Goal: Task Accomplishment & Management: Complete application form

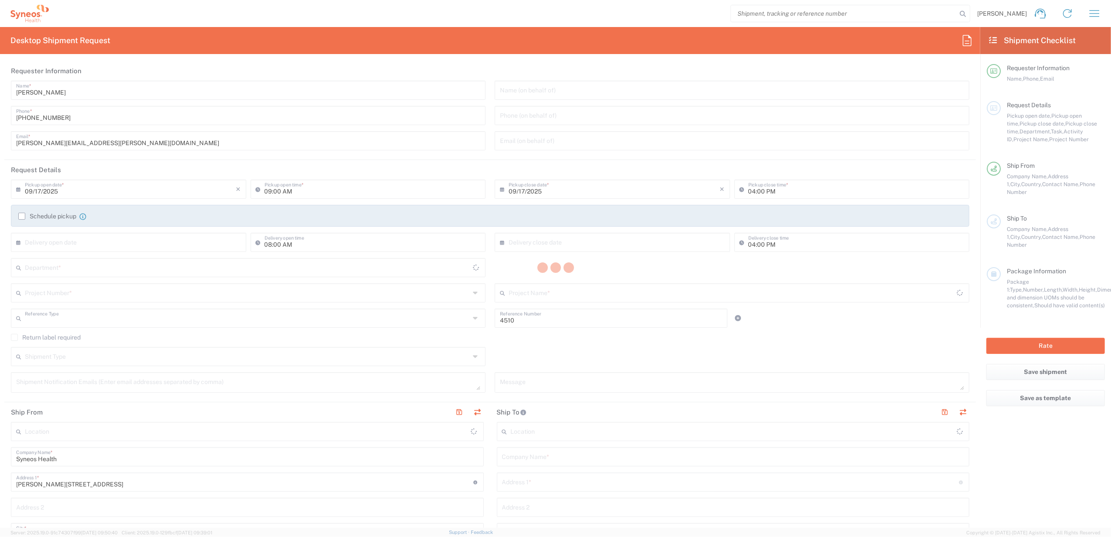
type input "Department"
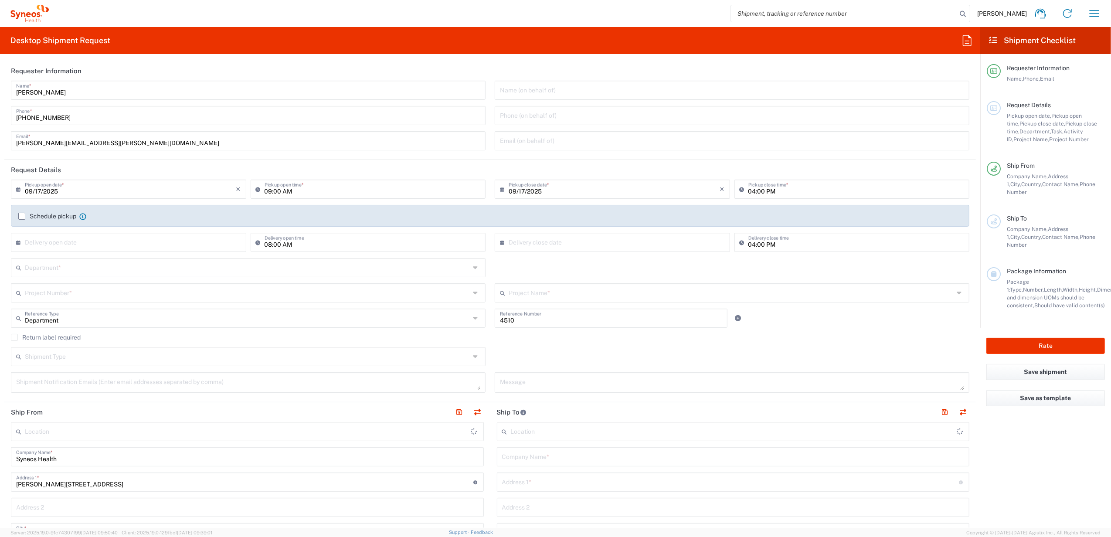
type input "Spain"
type input "Syneos Health Clinical Spain"
click at [1093, 11] on icon "button" at bounding box center [1095, 14] width 14 height 14
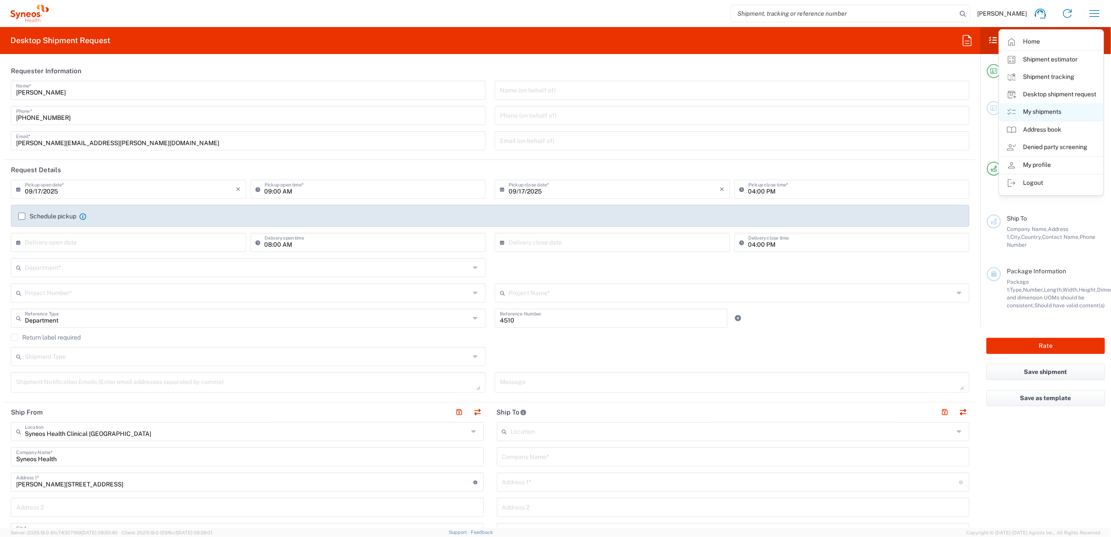
click at [1048, 106] on link "My shipments" at bounding box center [1052, 111] width 104 height 17
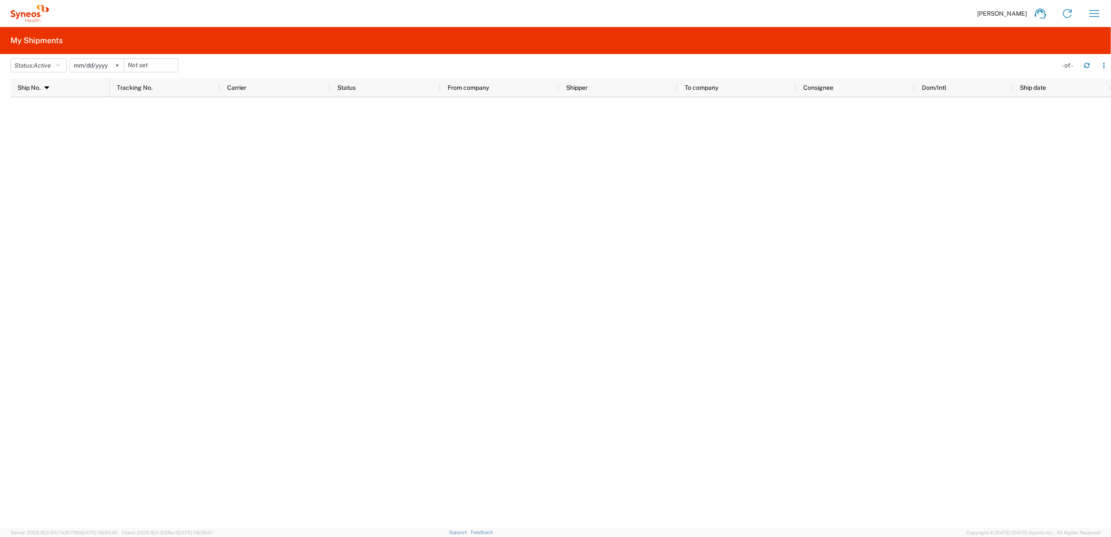
click at [137, 190] on div at bounding box center [611, 312] width 1002 height 431
click at [60, 64] on icon "button" at bounding box center [58, 65] width 4 height 6
click at [42, 109] on span "All" at bounding box center [62, 112] width 102 height 14
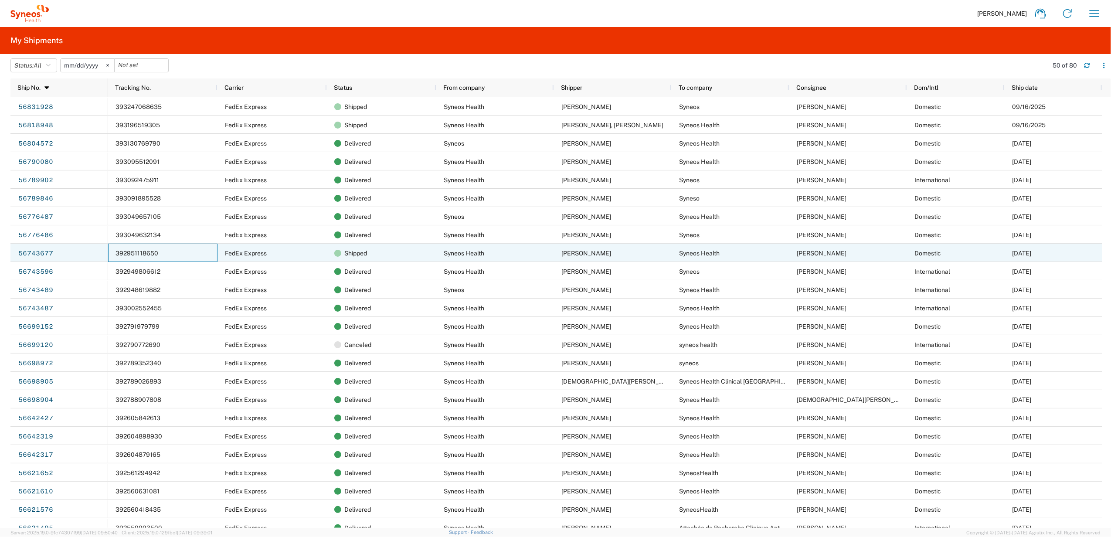
drag, startPoint x: 168, startPoint y: 250, endPoint x: 113, endPoint y: 251, distance: 55.8
click at [113, 251] on div "392951118650" at bounding box center [162, 253] width 109 height 18
click at [50, 254] on link "56743677" at bounding box center [36, 254] width 36 height 14
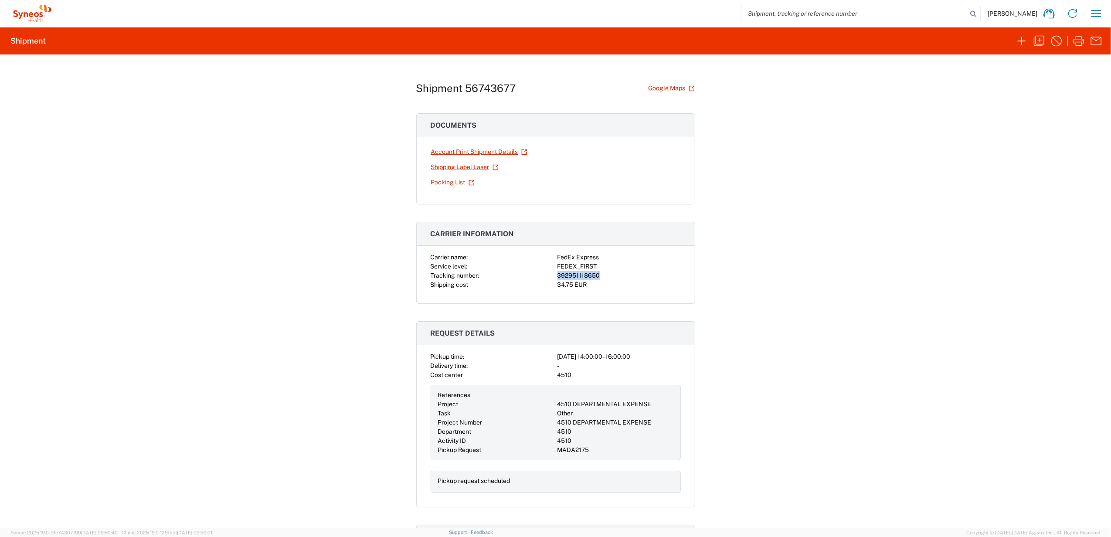
drag, startPoint x: 597, startPoint y: 274, endPoint x: 552, endPoint y: 273, distance: 44.9
click at [552, 273] on div "Carrier name: FedEx Express Service level: FEDEX_FIRST Tracking number: 3929511…" at bounding box center [556, 271] width 250 height 37
copy div "392951118650"
click at [1091, 14] on icon "button" at bounding box center [1097, 14] width 14 height 14
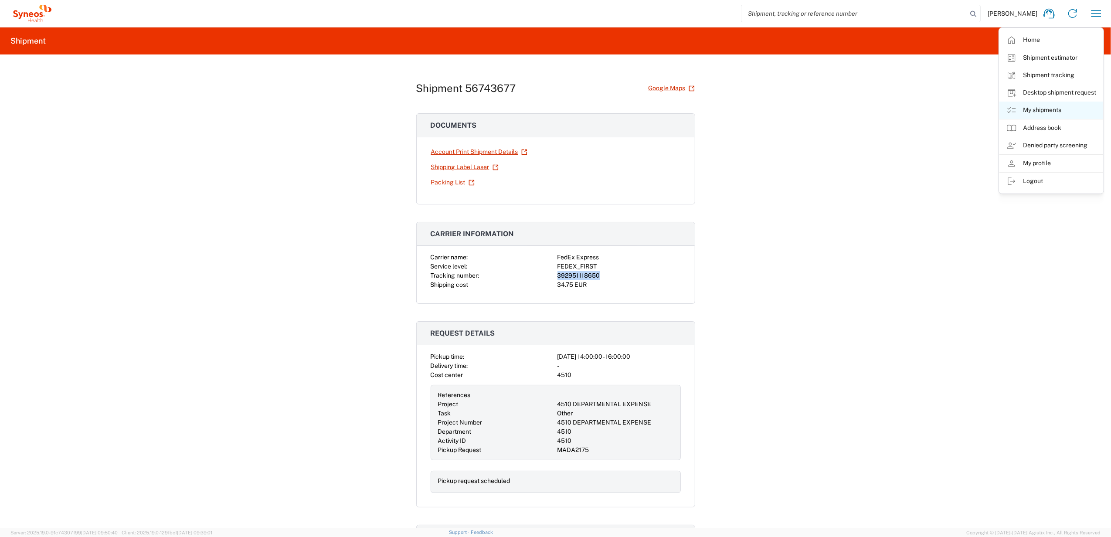
click at [1059, 112] on link "My shipments" at bounding box center [1052, 110] width 104 height 17
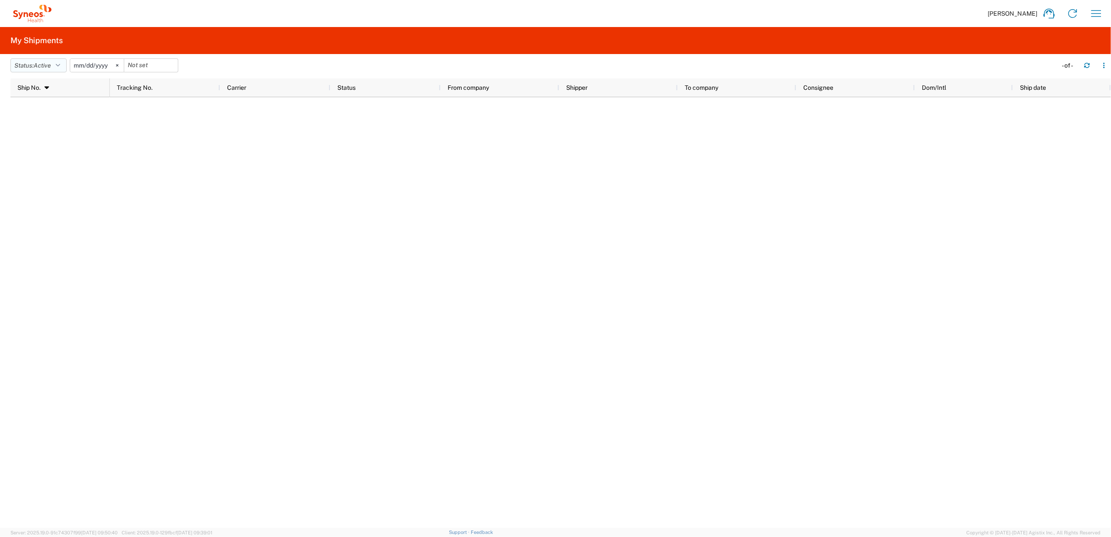
click at [60, 64] on icon "button" at bounding box center [58, 65] width 4 height 6
click at [35, 111] on span "All" at bounding box center [62, 112] width 102 height 14
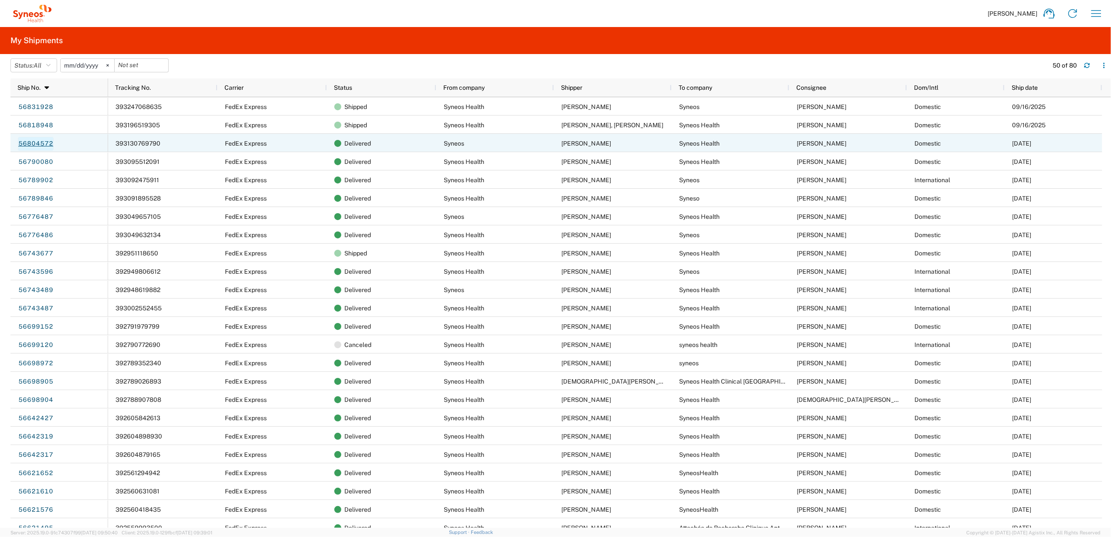
click at [37, 139] on link "56804572" at bounding box center [36, 144] width 36 height 14
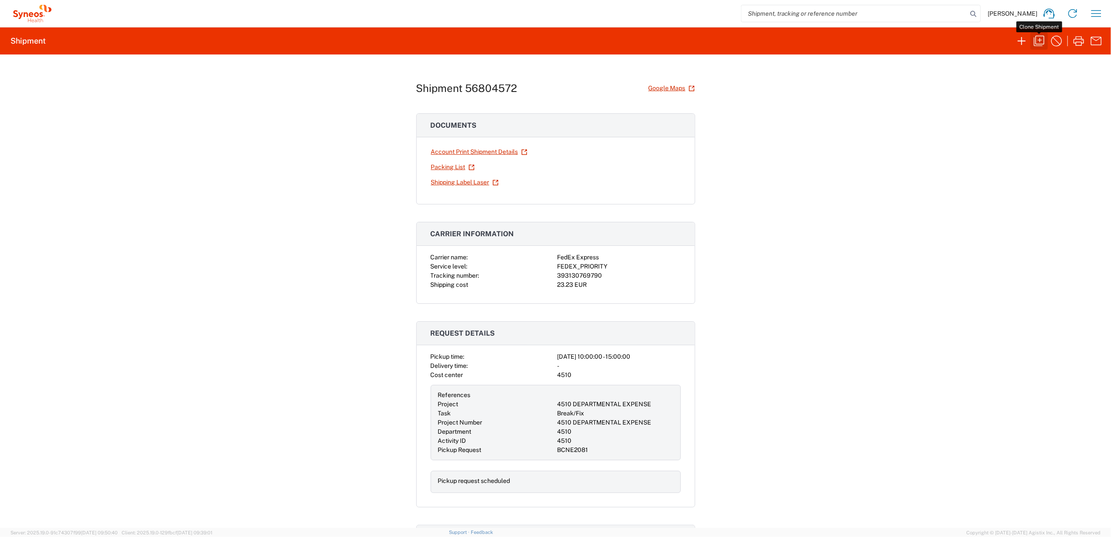
click at [1039, 43] on icon "button" at bounding box center [1040, 41] width 14 height 14
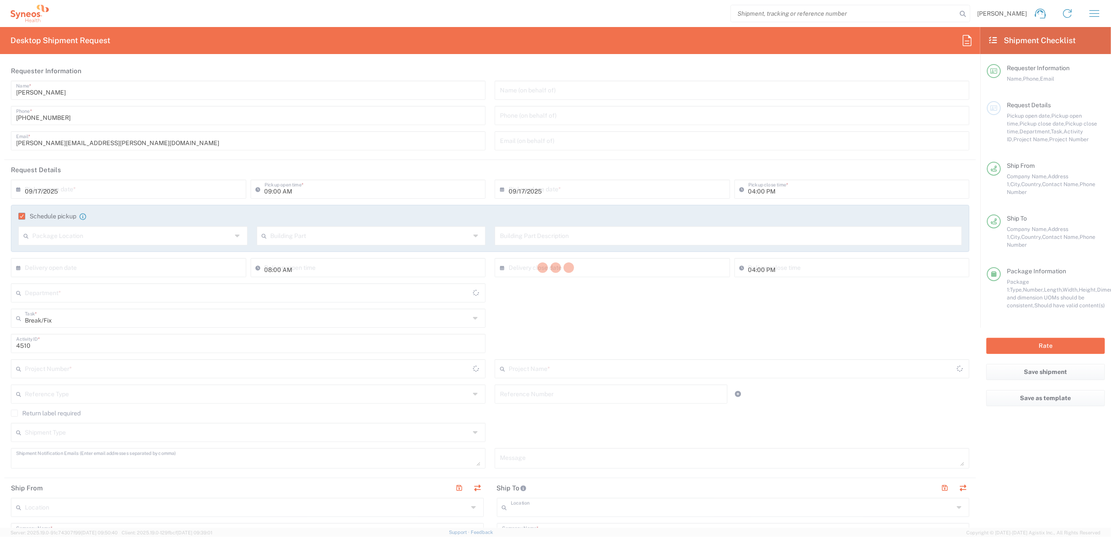
type input "10:00 AM"
type input "03:00 PM"
type textarea "eugenio.sanchez@syneoshealth.com"
type input "Syneos"
type input "Ciutat d’Elx número 20 Piso 5º; 2ª"
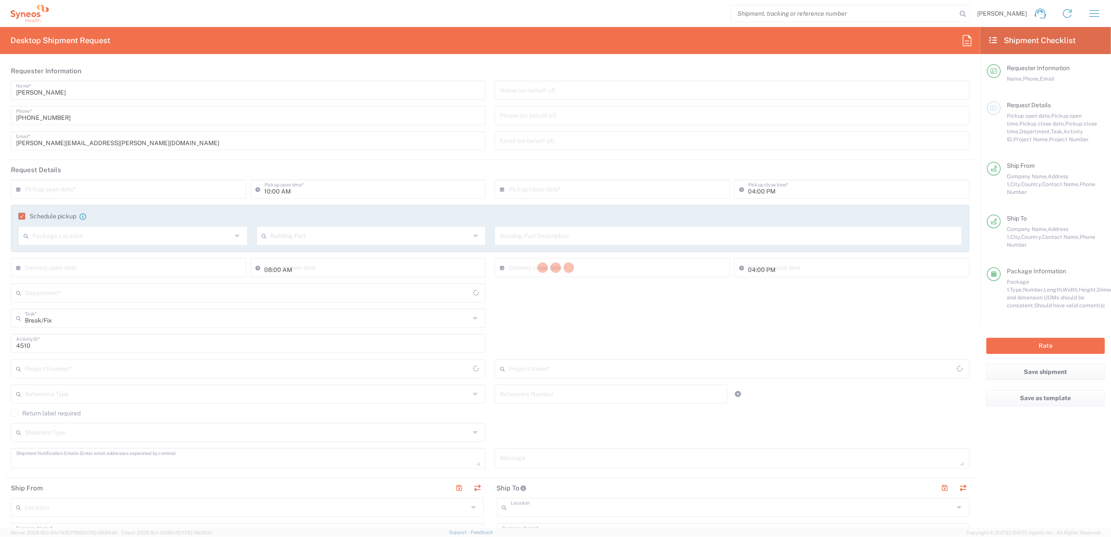
type input "Barcelona"
type input "Spain"
type input "08027"
type input "Montse Lopez"
type input "639138194"
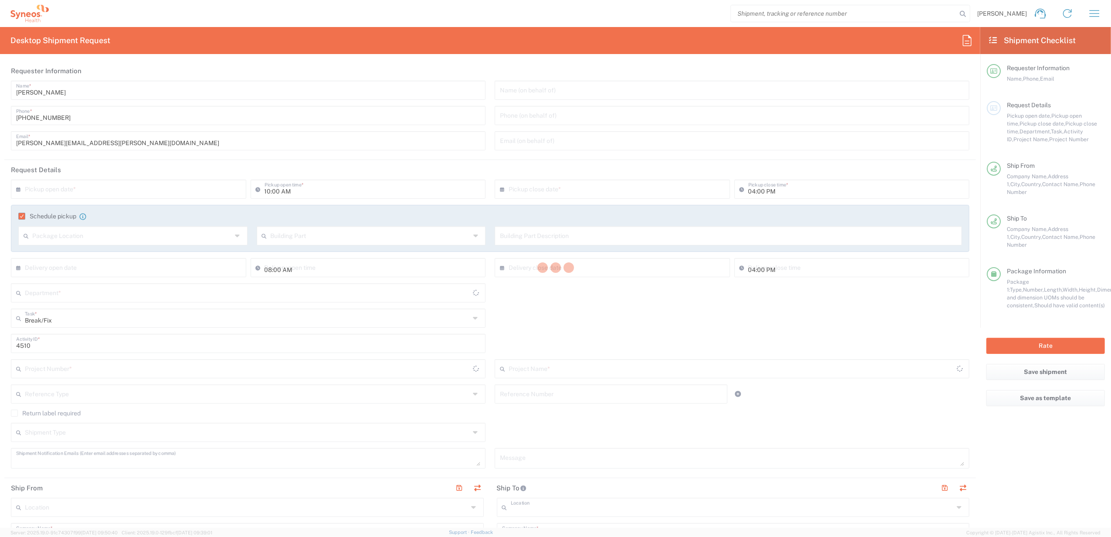
type input "Syneos Health Clinical Spain"
type input "Syneos Health"
type input "Calle Hernani 59"
type input "Madrid"
type input "Spain"
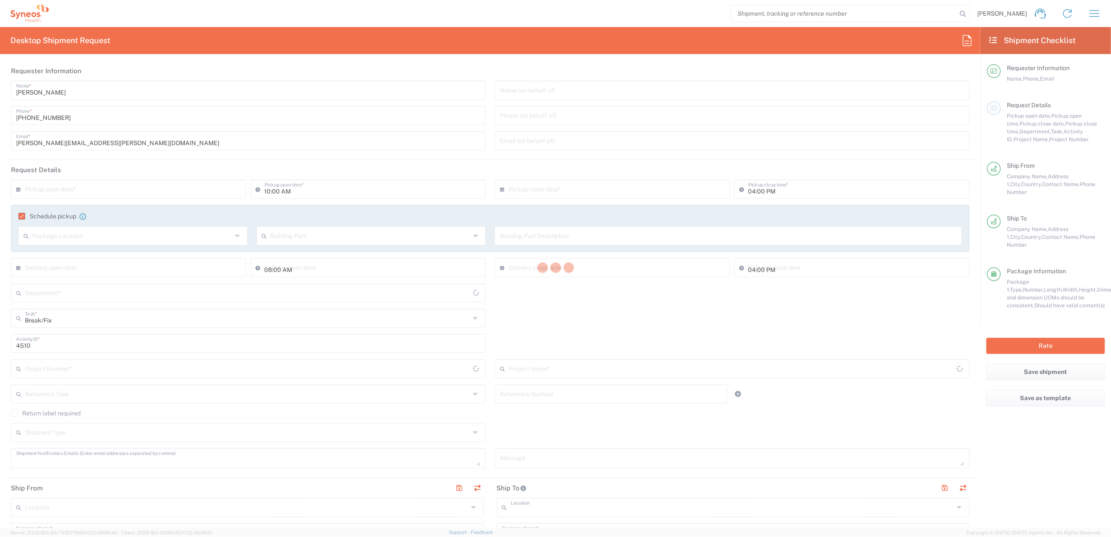
type input "28020"
type input "Eugenio Sanchez"
type input "+34677925000"
type input "eugenio.sanchez@syneoshealth.com"
type input "Sender/Shipper"
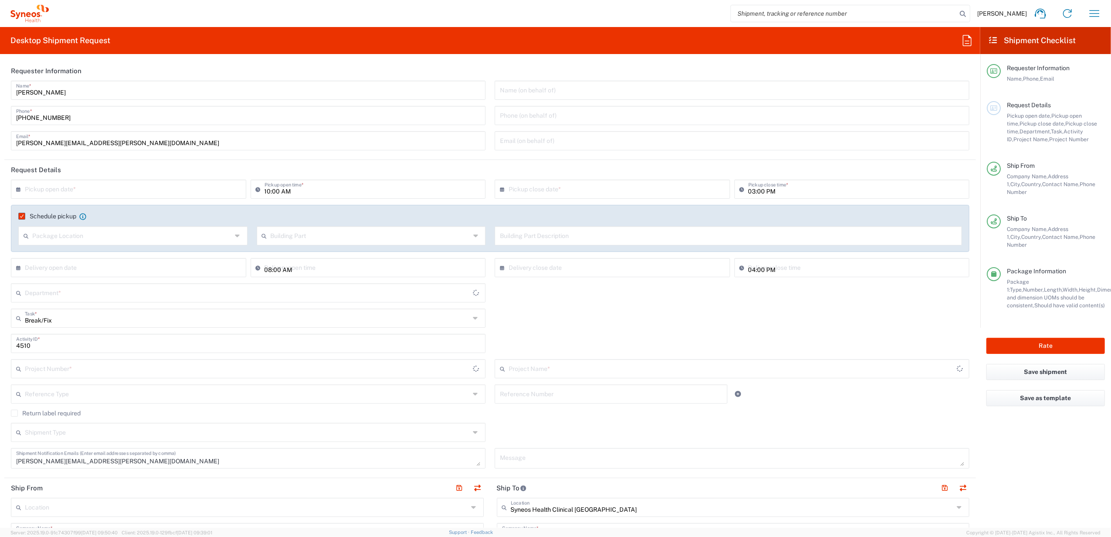
type input "4510"
type input "4510 DEPARTMENTAL EXPENSE"
type input "Your Packaging"
click at [86, 185] on input "text" at bounding box center [130, 188] width 211 height 15
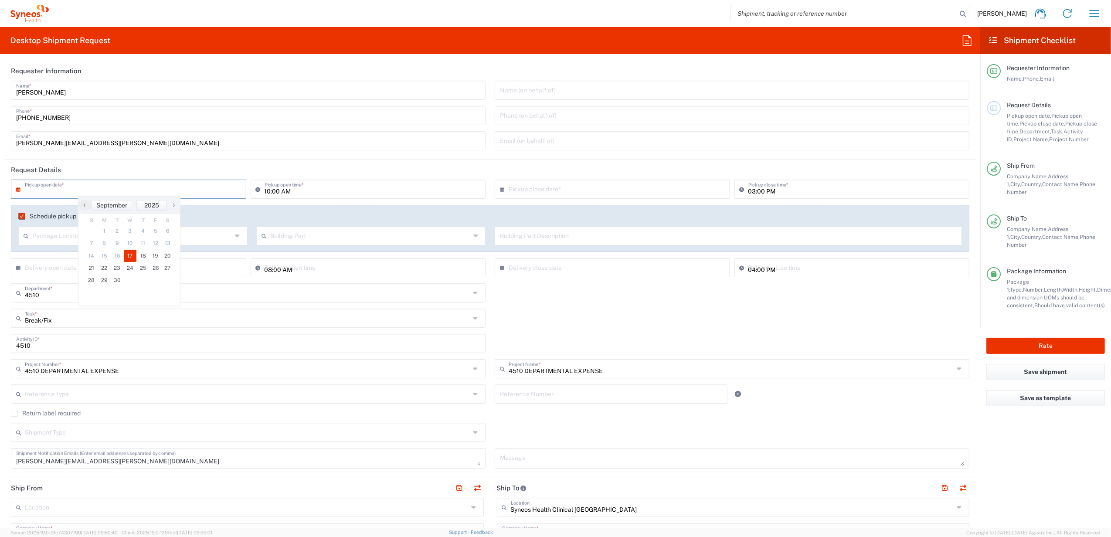
click at [126, 253] on span "17" at bounding box center [130, 256] width 13 height 12
type input "09/17/2025"
click at [268, 192] on input "10:00 AM" at bounding box center [373, 188] width 216 height 15
drag, startPoint x: 280, startPoint y: 193, endPoint x: 304, endPoint y: 197, distance: 24.4
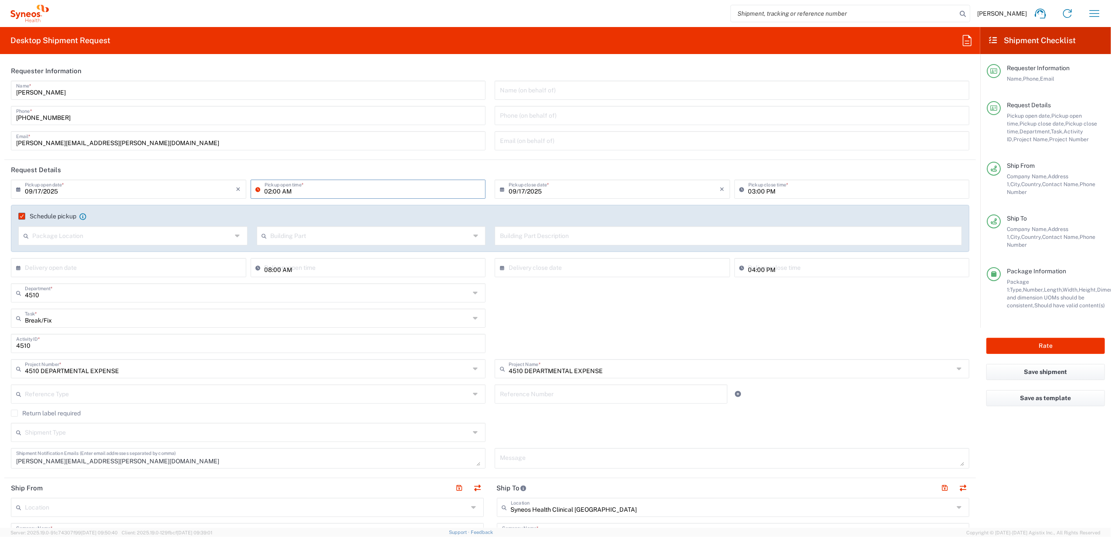
click at [306, 198] on div "02:00 AM Pickup open time *" at bounding box center [368, 189] width 235 height 19
type input "02:00 PM"
drag, startPoint x: 746, startPoint y: 191, endPoint x: 752, endPoint y: 192, distance: 5.7
click at [749, 192] on input "03:00 PM" at bounding box center [857, 188] width 216 height 15
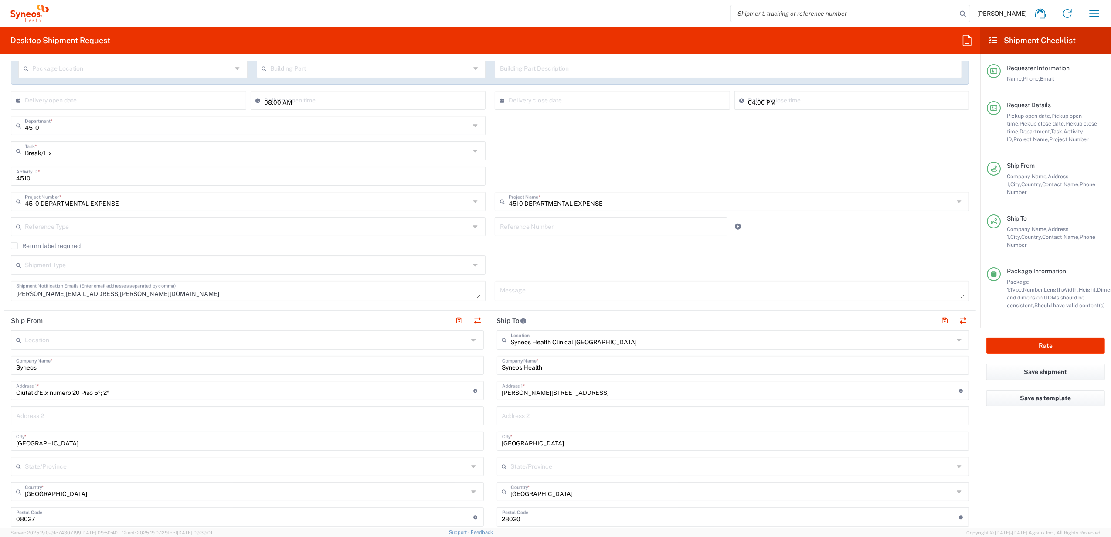
scroll to position [174, 0]
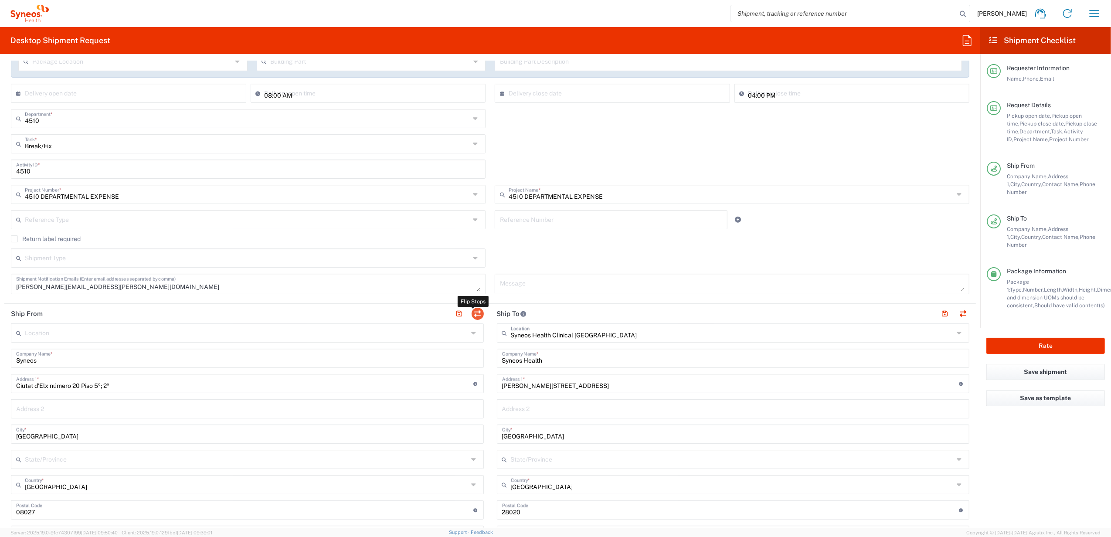
type input "04:00 PM"
click at [474, 314] on button "button" at bounding box center [478, 314] width 12 height 12
type input "Syneos Health Clinical Spain"
type input "Syneos Health"
type input "Calle Hernani 59"
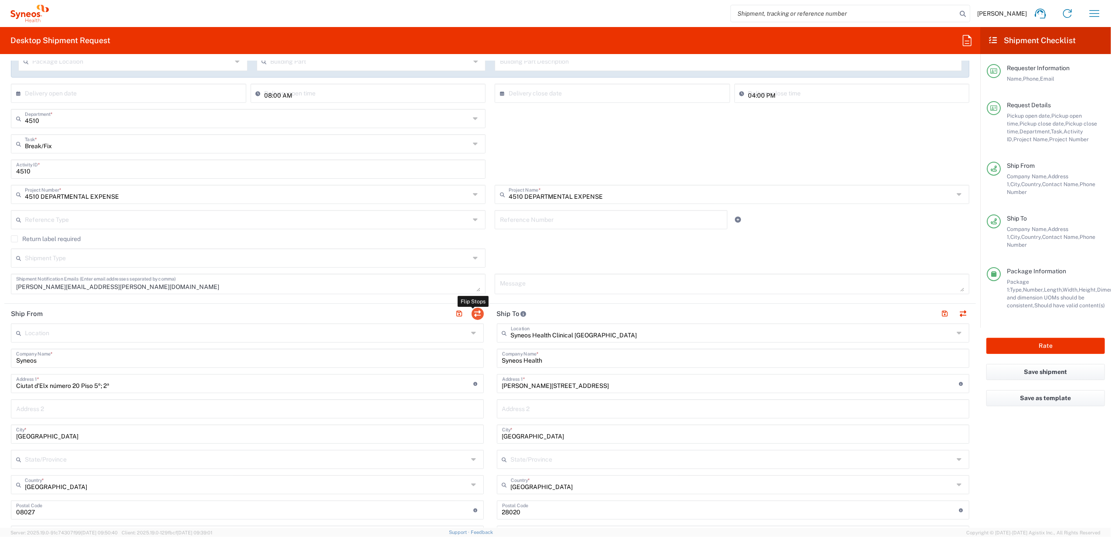
type input "Madrid"
type input "28020"
type input "Eugenio Sanchez"
type input "+34677925000"
type input "eugenio.sanchez@syneoshealth.com"
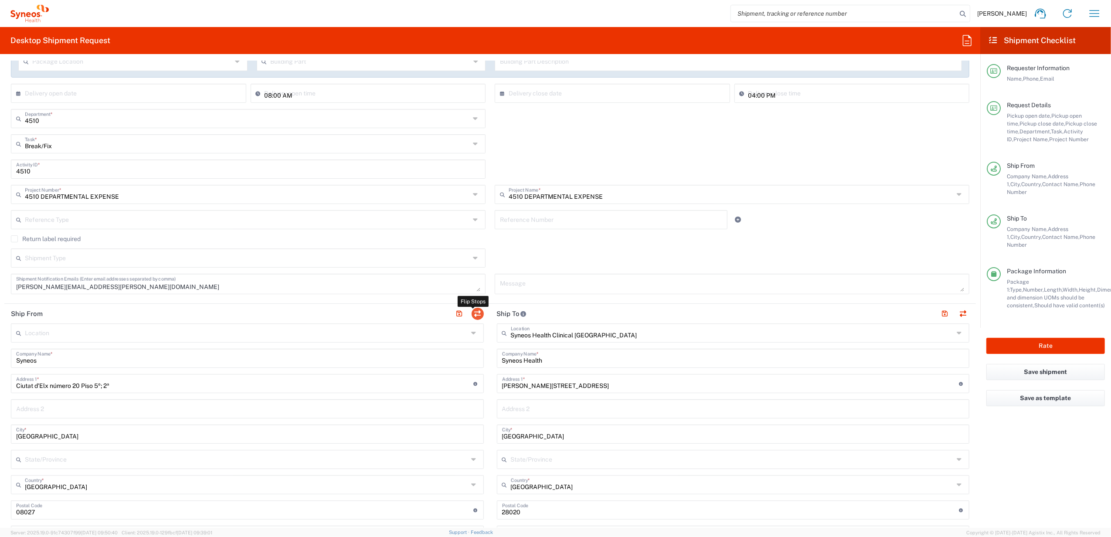
type input "Syneos"
type input "Ciutat d’Elx número 20 Piso 5º; 2ª"
type input "Barcelona"
type input "08027"
type input "Montse Lopez"
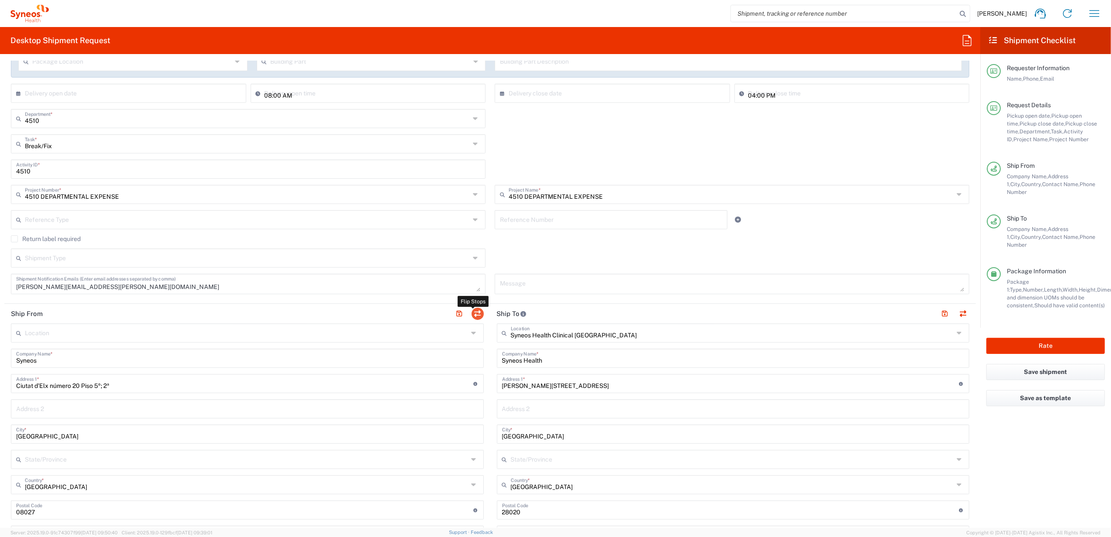
type input "639138194"
type input "VAT"
type input "ESB61389227"
type input "TIN"
type input "B61389227"
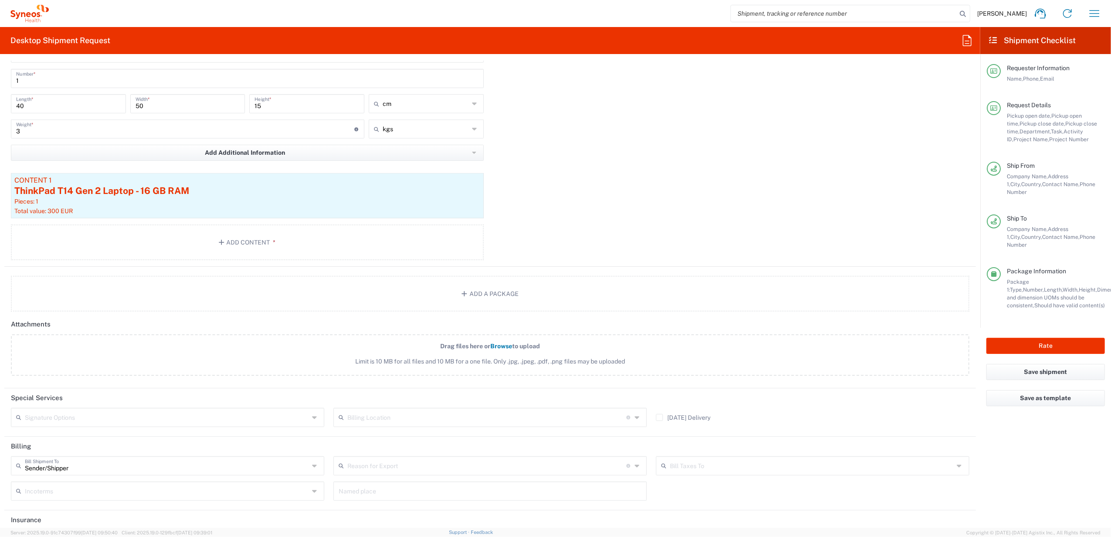
scroll to position [951, 0]
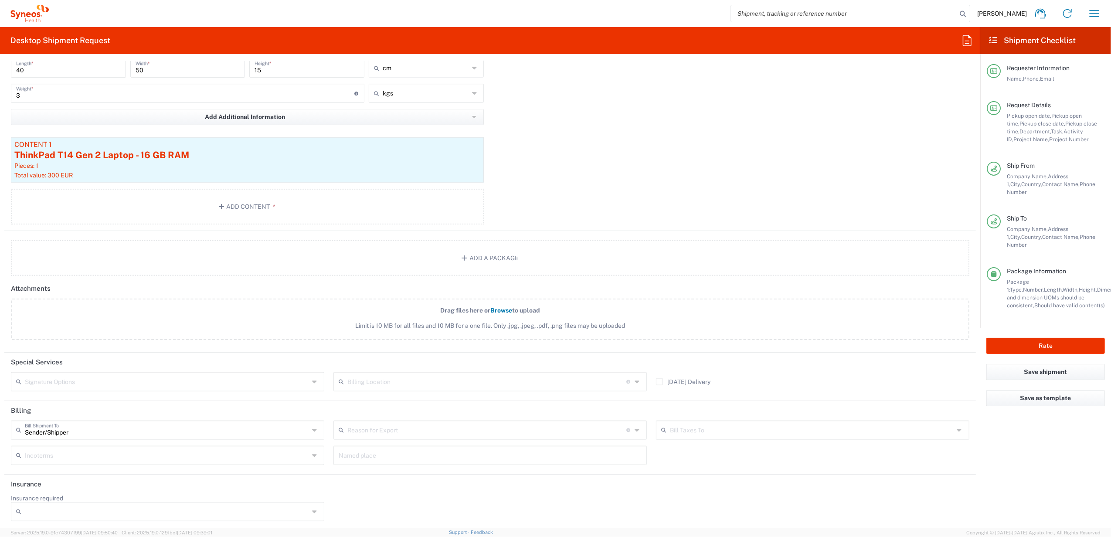
click at [52, 498] on label "Insurance required" at bounding box center [37, 498] width 52 height 8
click at [52, 505] on input "Insurance required" at bounding box center [167, 512] width 284 height 14
click at [47, 506] on input "Insurance required" at bounding box center [167, 512] width 284 height 14
click at [35, 491] on span "Yes" at bounding box center [166, 492] width 309 height 14
type input "Yes"
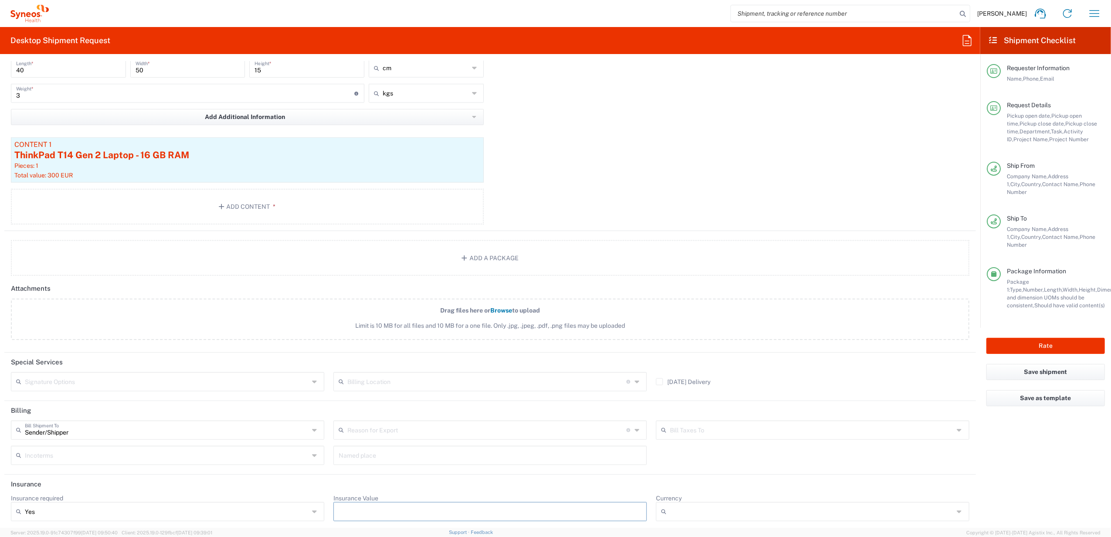
click at [369, 505] on input "Insurance Value" at bounding box center [490, 512] width 303 height 14
type input "1200"
click at [678, 508] on input "Currency" at bounding box center [812, 512] width 284 height 14
click at [685, 445] on span "EUR" at bounding box center [805, 452] width 309 height 14
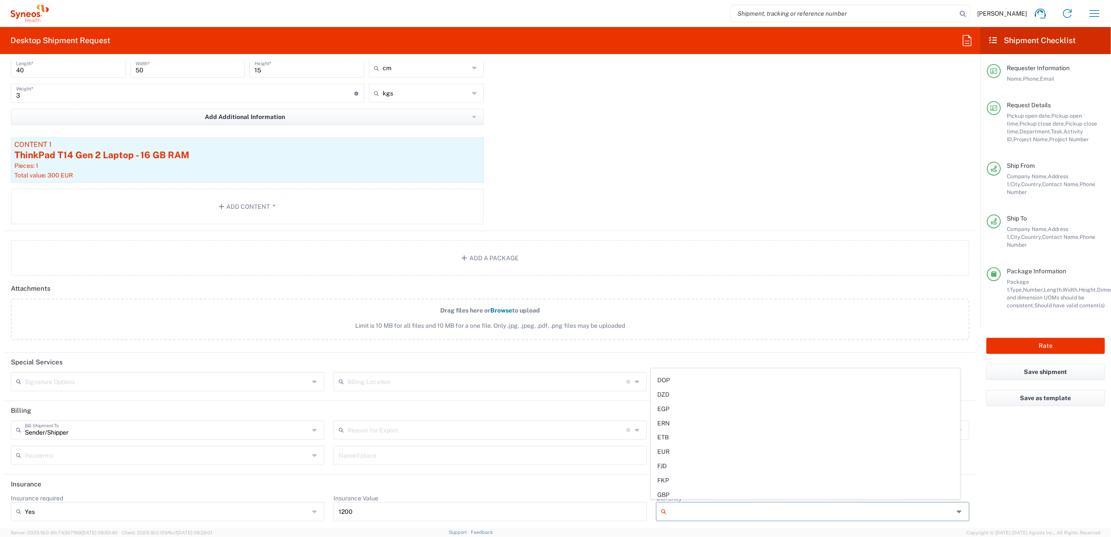
type input "EUR"
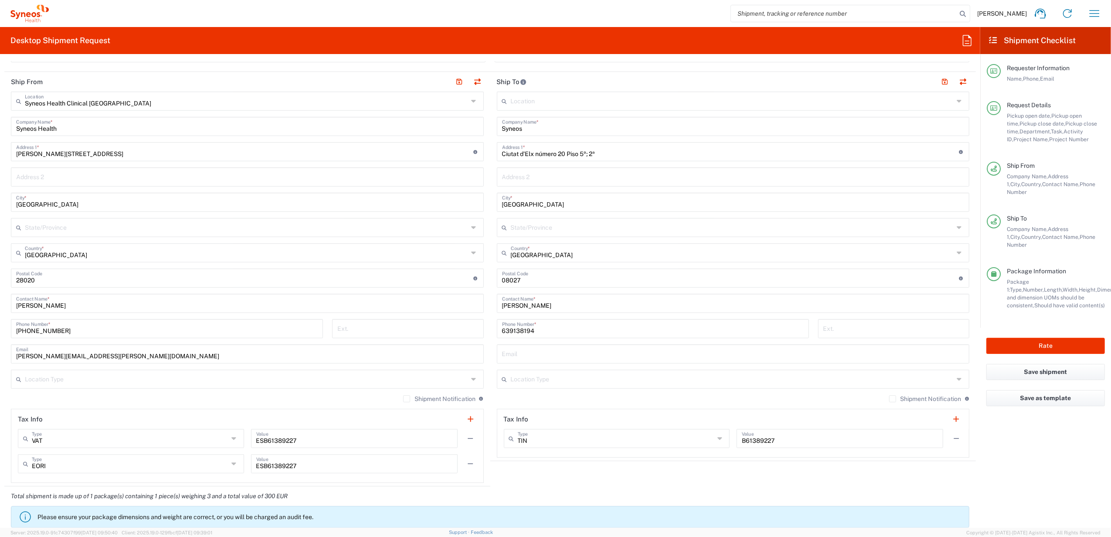
scroll to position [428, 0]
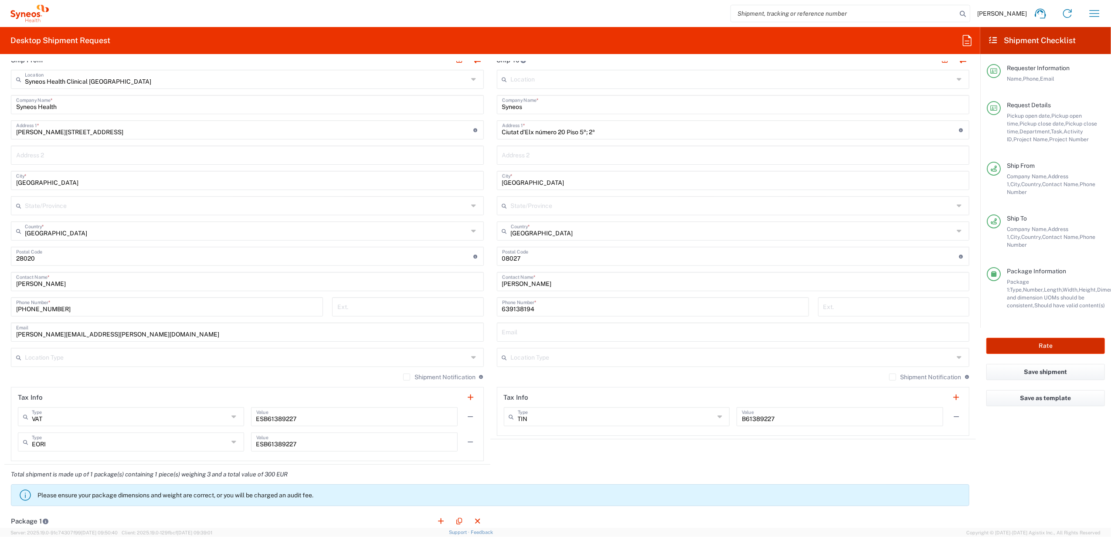
click at [1026, 338] on button "Rate" at bounding box center [1046, 346] width 119 height 16
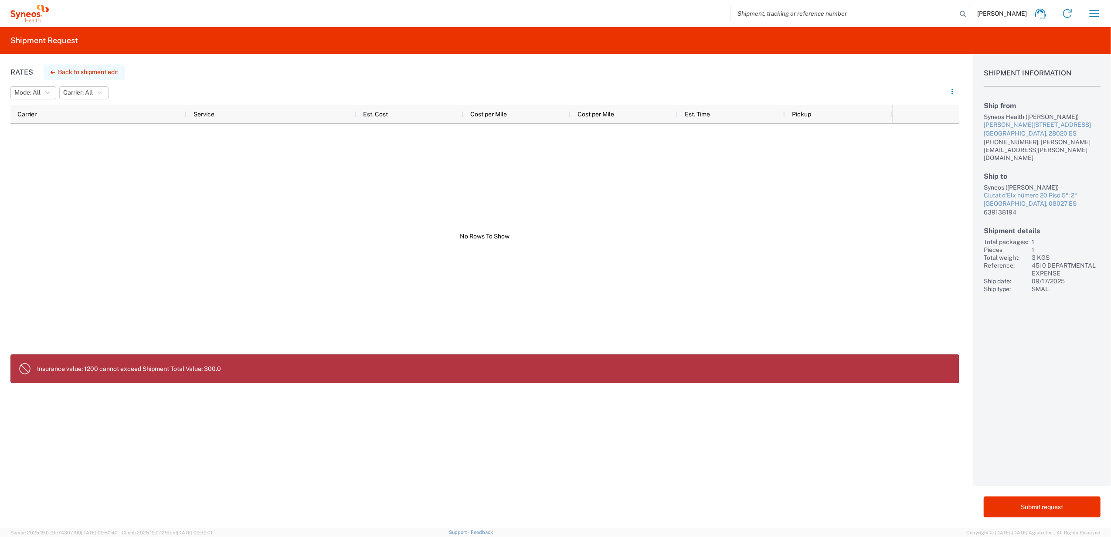
click at [88, 74] on button "Back to shipment edit" at bounding box center [85, 72] width 82 height 15
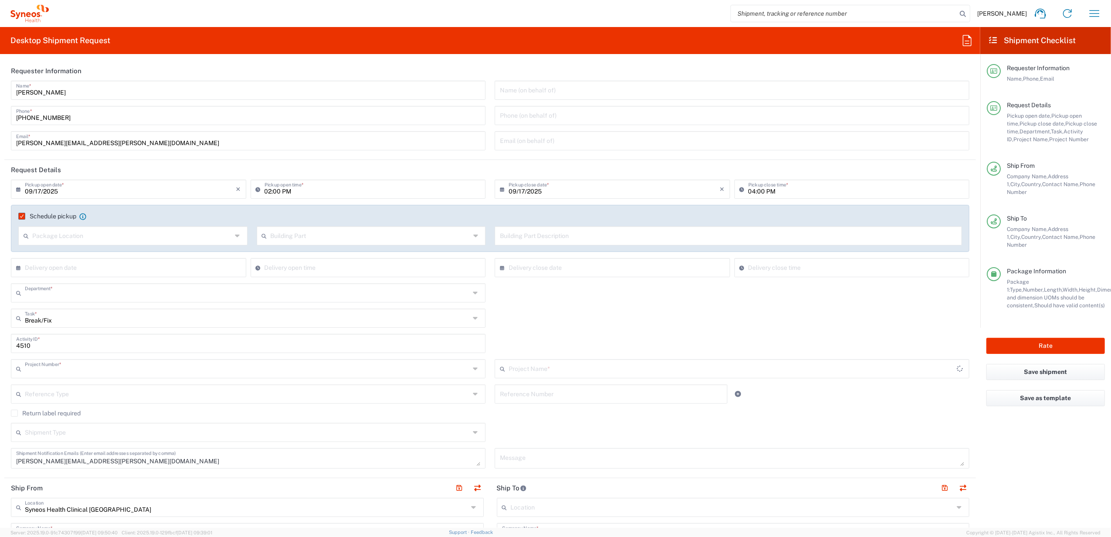
type input "4510"
type input "4510 DEPARTMENTAL EXPENSE"
type input "Your Packaging"
type input "4510 DEPARTMENTAL EXPENSE"
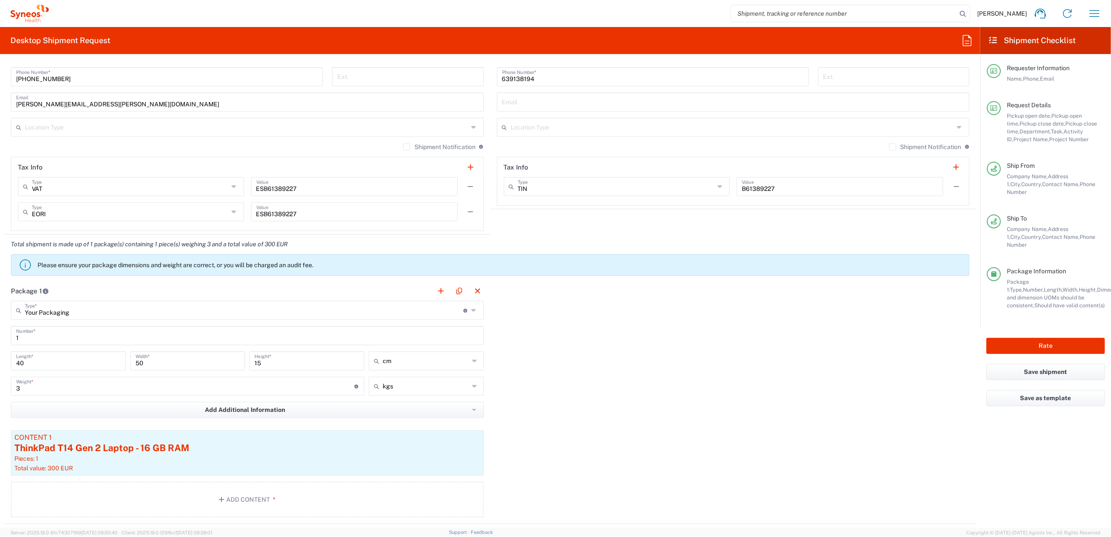
scroll to position [756, 0]
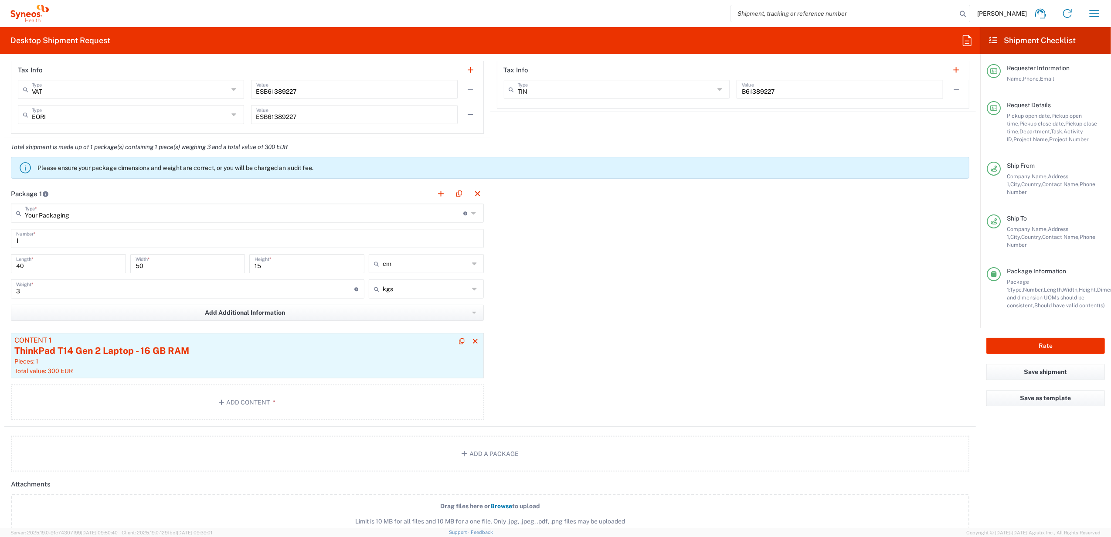
click at [200, 351] on div "ThinkPad T14 Gen 2 Laptop - 16 GB RAM" at bounding box center [247, 350] width 466 height 13
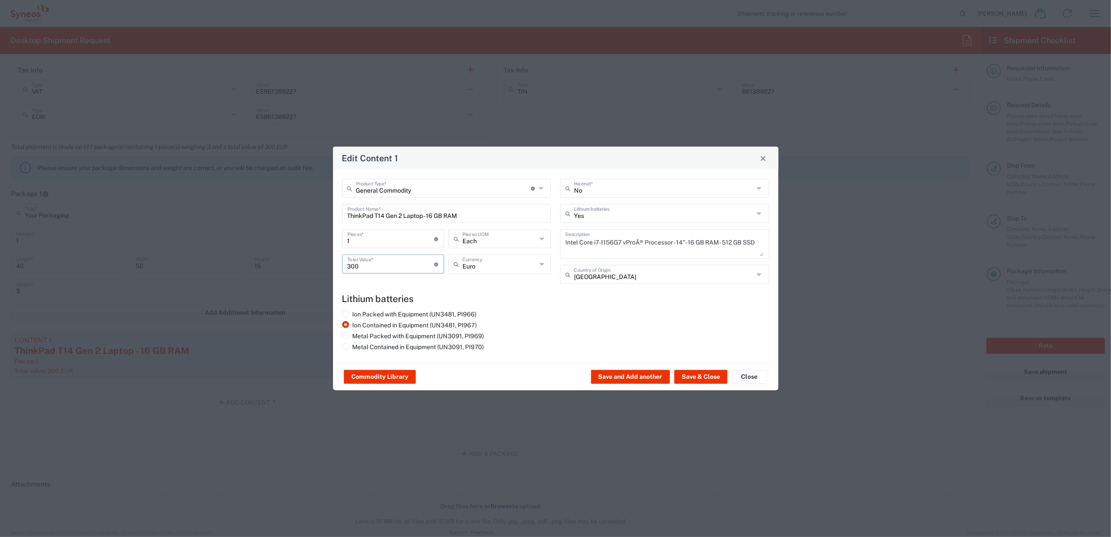
drag, startPoint x: 368, startPoint y: 269, endPoint x: 229, endPoint y: 263, distance: 139.7
click at [228, 263] on div "Edit Content 1 General Commodity Product Type * Document: Paper document genera…" at bounding box center [555, 268] width 1111 height 537
type input "1000"
click at [699, 375] on button "Save & Close" at bounding box center [701, 377] width 53 height 14
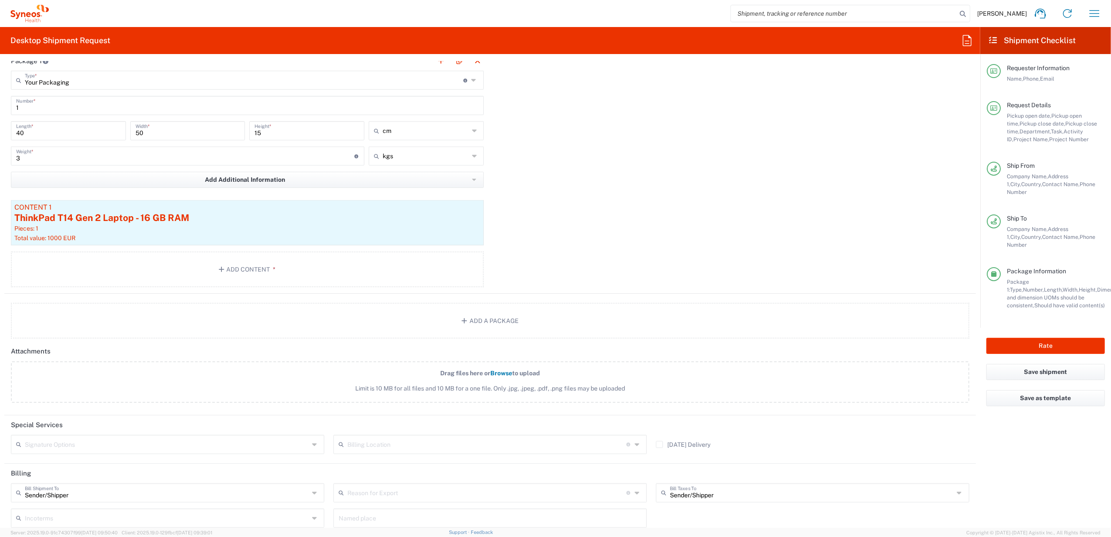
scroll to position [951, 0]
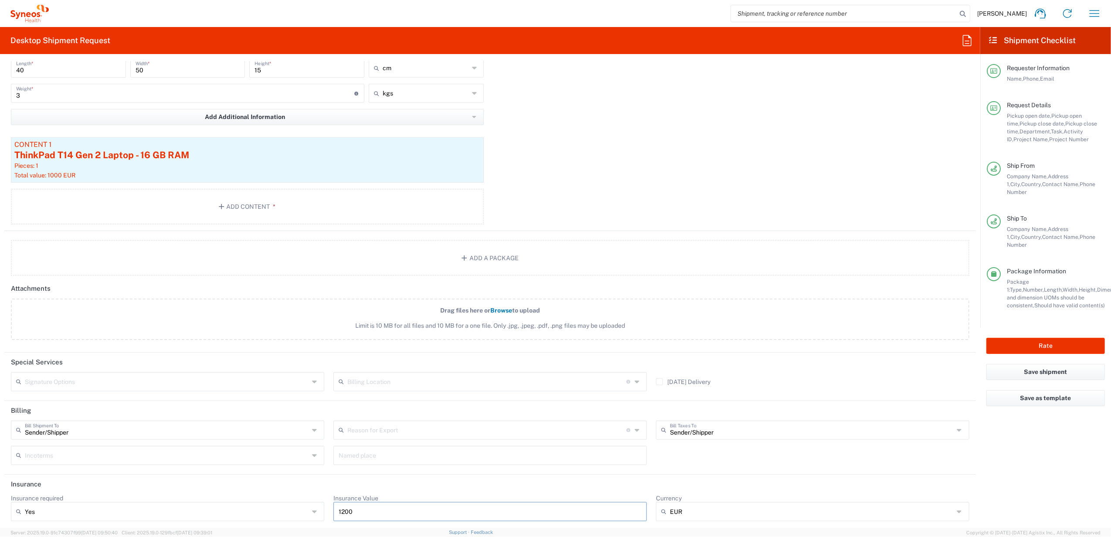
drag, startPoint x: 353, startPoint y: 506, endPoint x: 309, endPoint y: 509, distance: 44.6
click at [319, 508] on div "Insurance required Yes Yes No Insurance Value 1200 Currency EUR EUR ADP AED AFN…" at bounding box center [491, 510] width 968 height 33
type input "1000"
click at [1040, 338] on button "Rate" at bounding box center [1046, 346] width 119 height 16
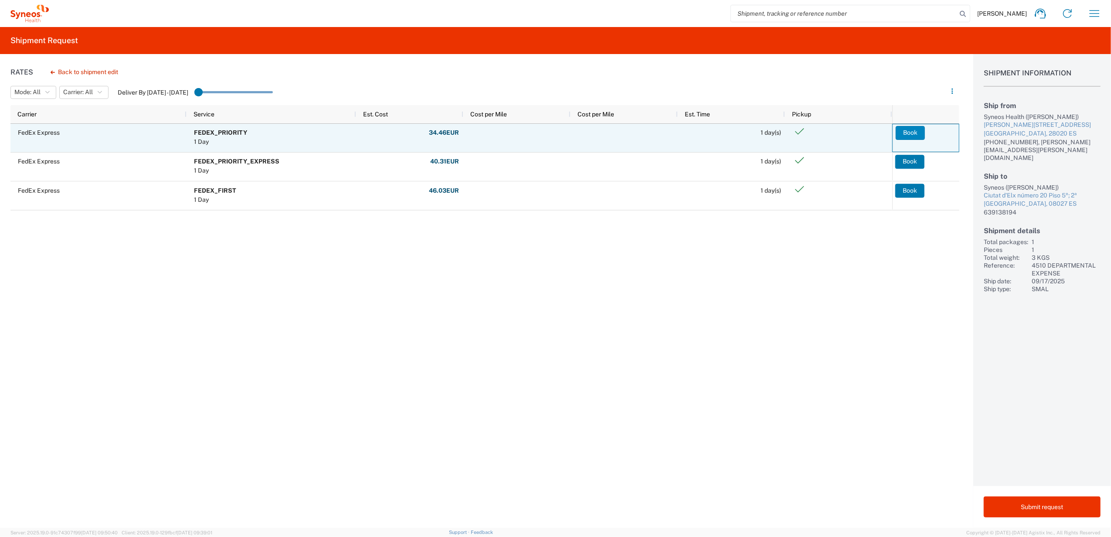
click at [906, 128] on button "Book" at bounding box center [910, 133] width 29 height 14
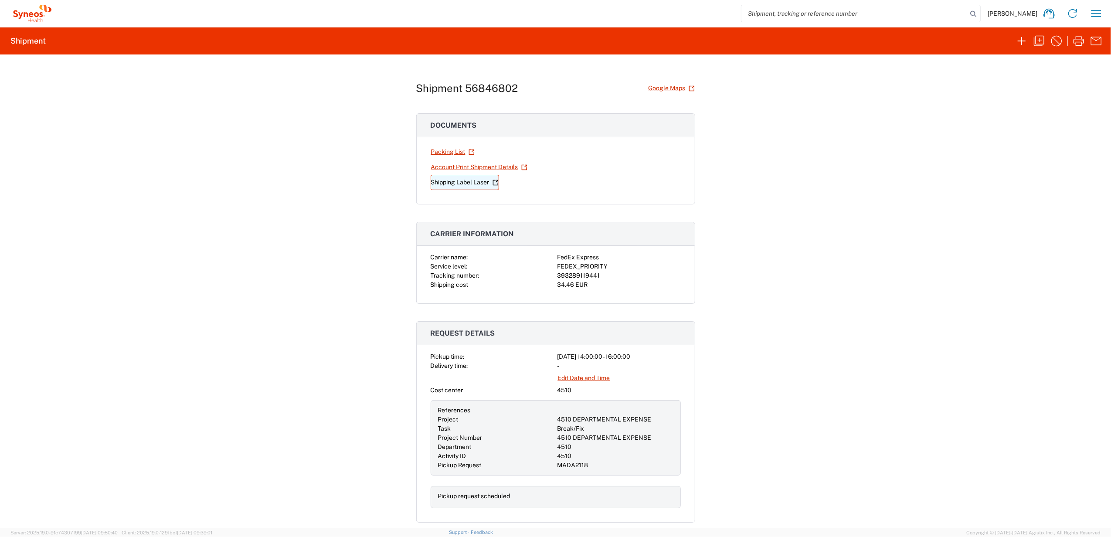
click at [481, 182] on link "Shipping Label Laser" at bounding box center [465, 182] width 68 height 15
